Goal: Find contact information: Find contact information

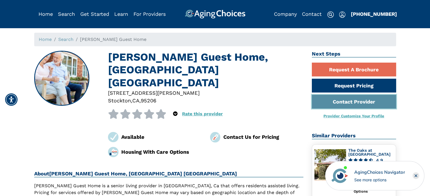
click at [354, 101] on link "Contact Provider" at bounding box center [354, 102] width 84 height 14
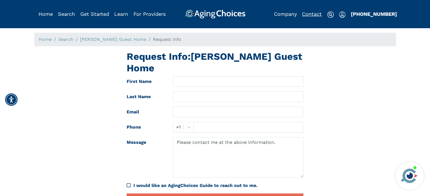
click at [316, 15] on link "Contact" at bounding box center [312, 14] width 20 height 6
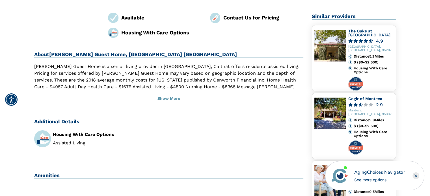
scroll to position [61, 0]
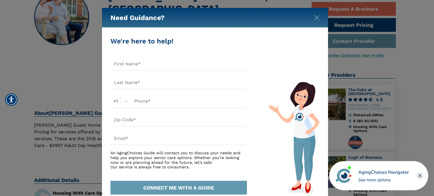
click at [317, 19] on img "Close" at bounding box center [317, 18] width 6 height 6
